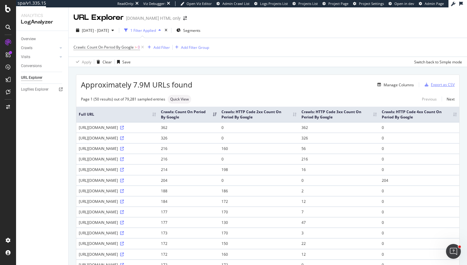
click at [432, 87] on div "Export as CSV" at bounding box center [443, 84] width 24 height 5
click at [440, 85] on div "Export as CSV" at bounding box center [443, 84] width 24 height 5
click at [439, 84] on div "Export as CSV" at bounding box center [443, 84] width 24 height 5
click at [438, 83] on div "Export as CSV" at bounding box center [443, 84] width 24 height 5
click at [434, 57] on div "Switch back to Simple mode" at bounding box center [438, 61] width 48 height 9
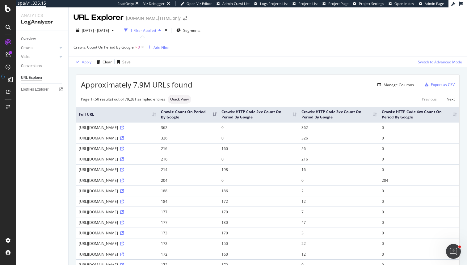
click at [434, 57] on div "Switch to Advanced Mode" at bounding box center [440, 61] width 44 height 9
click at [238, 31] on div "2025 Jul. 9th - Aug. 7th 1 Filter Applied Segments" at bounding box center [268, 31] width 399 height 12
click at [49, 127] on div "Overview Crawls Daily Distribution Segments Distribution HTTP Codes Resources V…" at bounding box center [42, 148] width 52 height 234
click at [255, 56] on div "Crawls: Count On Period By Google > 0 Add Filter Add Filter Group" at bounding box center [268, 47] width 389 height 19
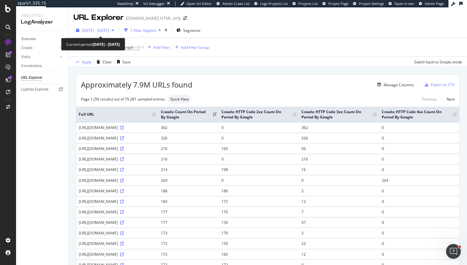
click at [109, 29] on span "2025 Jul. 9th - Aug. 7th" at bounding box center [95, 30] width 27 height 5
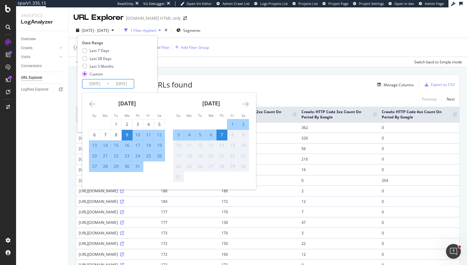
click at [100, 83] on input "2025/07/09" at bounding box center [95, 83] width 25 height 9
click at [218, 134] on div "7" at bounding box center [222, 135] width 11 height 6
type input "2025/08/07"
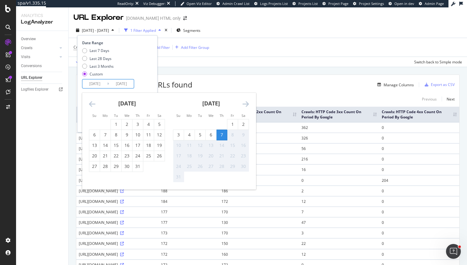
click at [222, 134] on div "7" at bounding box center [222, 135] width 11 height 6
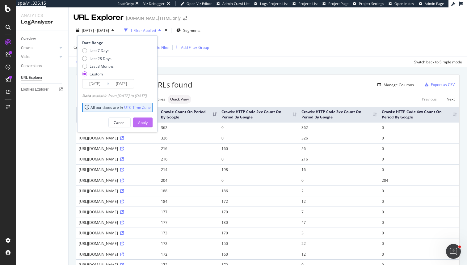
click at [153, 122] on button "Apply" at bounding box center [142, 122] width 19 height 10
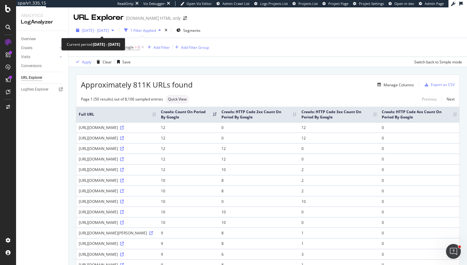
click at [109, 29] on span "2025 Aug. 7th - Aug. 7th" at bounding box center [95, 30] width 27 height 5
click at [240, 63] on div "Apply Clear Save Switch back to Simple mode" at bounding box center [268, 62] width 399 height 10
click at [109, 32] on span "2025 Aug. 7th - Aug. 7th" at bounding box center [95, 30] width 27 height 5
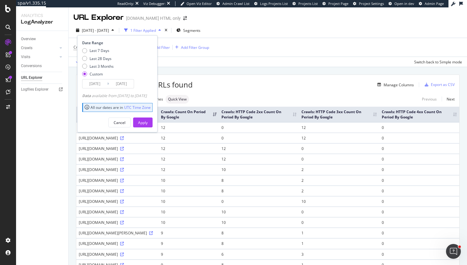
click at [94, 83] on input "2025/08/07" at bounding box center [95, 83] width 25 height 9
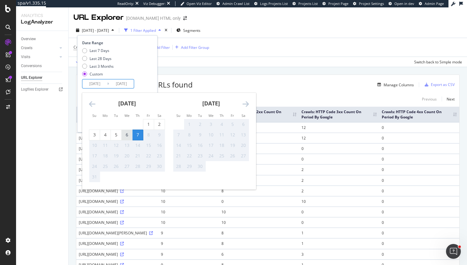
click at [130, 138] on div "6" at bounding box center [127, 135] width 11 height 6
type input "2025/08/06"
click at [126, 83] on input "2025/08/07" at bounding box center [121, 83] width 25 height 9
click at [126, 132] on div "6" at bounding box center [127, 135] width 11 height 6
type input "2025/08/06"
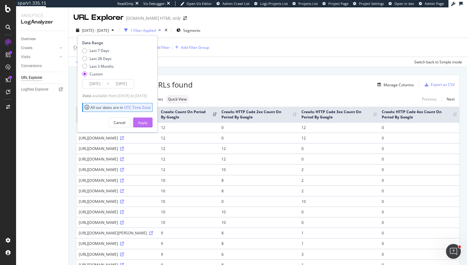
click at [148, 124] on div "Apply" at bounding box center [143, 122] width 10 height 5
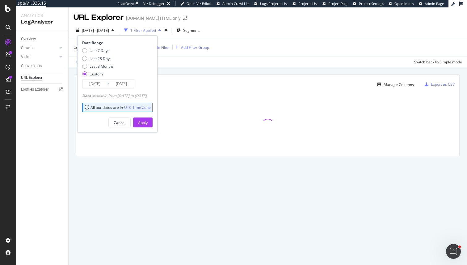
type input "2025/08/06"
click at [121, 82] on input "2025/08/06" at bounding box center [121, 83] width 25 height 9
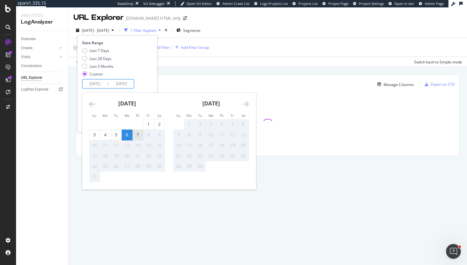
click at [141, 136] on div "7" at bounding box center [138, 135] width 11 height 6
type input "2025/08/07"
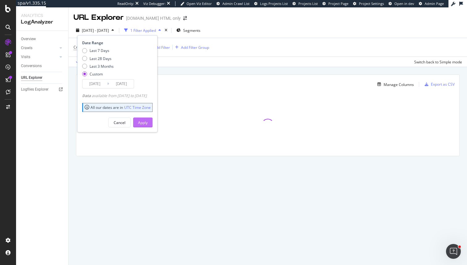
click at [148, 122] on div "Apply" at bounding box center [143, 122] width 10 height 5
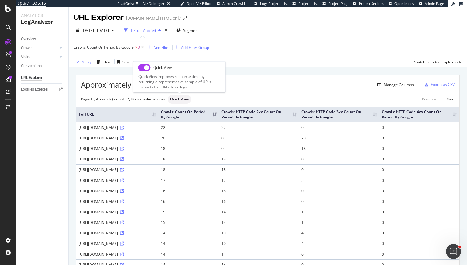
click at [139, 64] on input "checkbox" at bounding box center [144, 67] width 12 height 7
checkbox input "true"
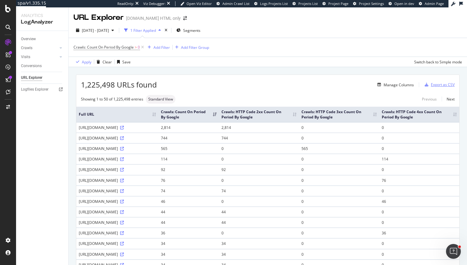
click at [440, 84] on div "Export as CSV" at bounding box center [443, 84] width 24 height 5
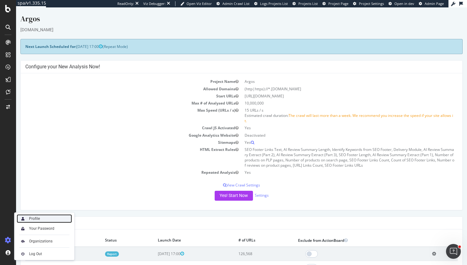
click at [37, 218] on div "Profile" at bounding box center [34, 218] width 11 height 5
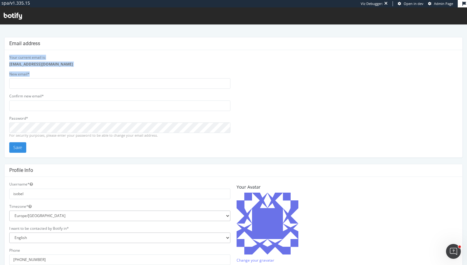
drag, startPoint x: 354, startPoint y: 44, endPoint x: 237, endPoint y: 110, distance: 134.4
click at [238, 109] on div "Email address Your current email is: isobel@botify.com New email* Confirm new e…" at bounding box center [233, 97] width 459 height 121
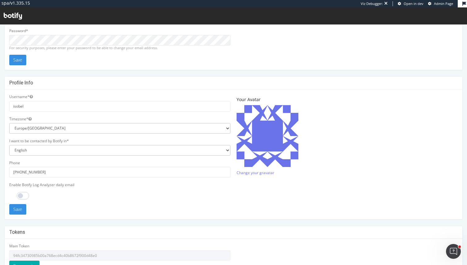
scroll to position [118, 0]
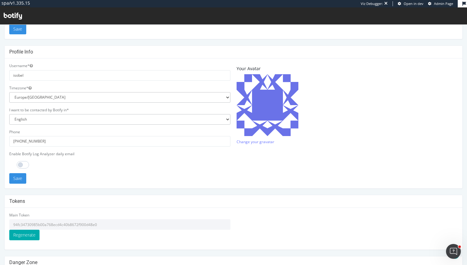
click at [87, 224] on input "94fc34730985b00a768ecd4c40b8672f900d48e0" at bounding box center [119, 224] width 221 height 11
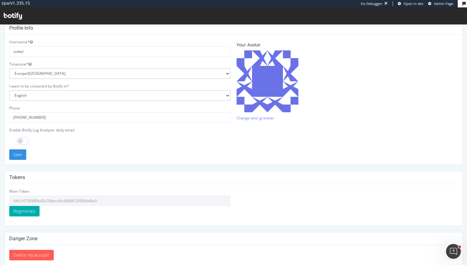
scroll to position [149, 0]
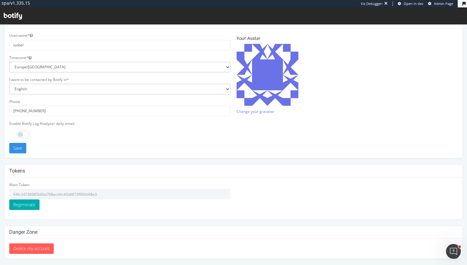
click at [108, 194] on input "94fc34730985b00a768ecd4c40b8672f900d48e0" at bounding box center [119, 194] width 221 height 11
